Goal: Navigation & Orientation: Go to known website

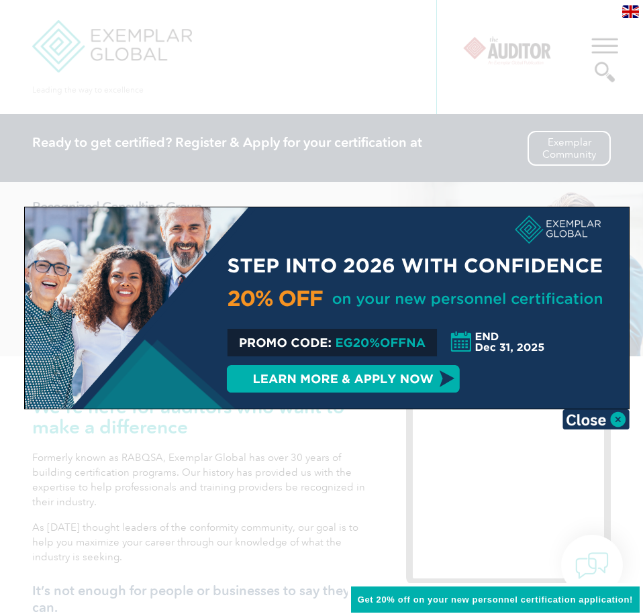
click at [337, 52] on div at bounding box center [321, 308] width 643 height 616
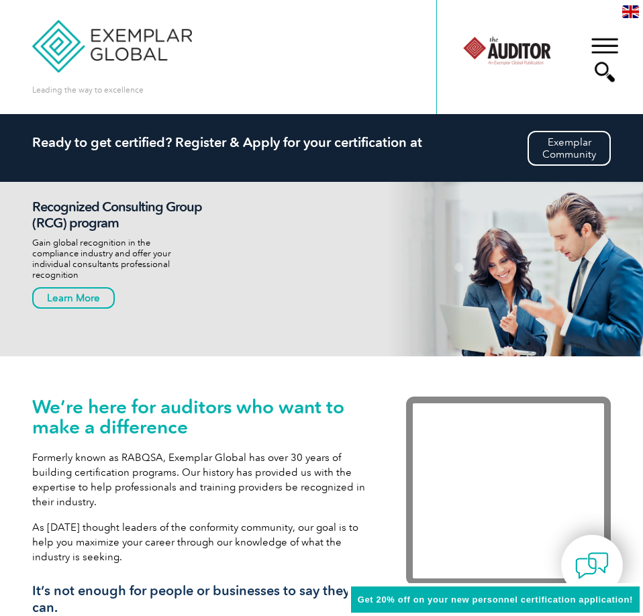
click at [609, 41] on div "▼" at bounding box center [604, 59] width 36 height 67
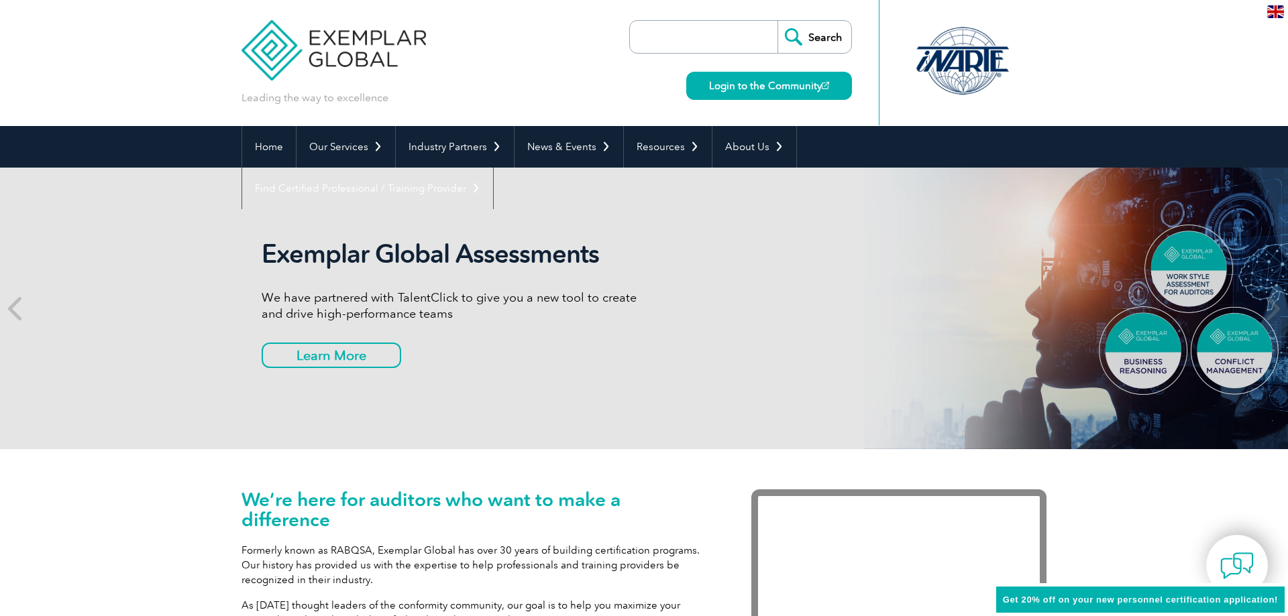
click at [362, 63] on img at bounding box center [333, 40] width 184 height 80
